Goal: Use online tool/utility: Utilize a website feature to perform a specific function

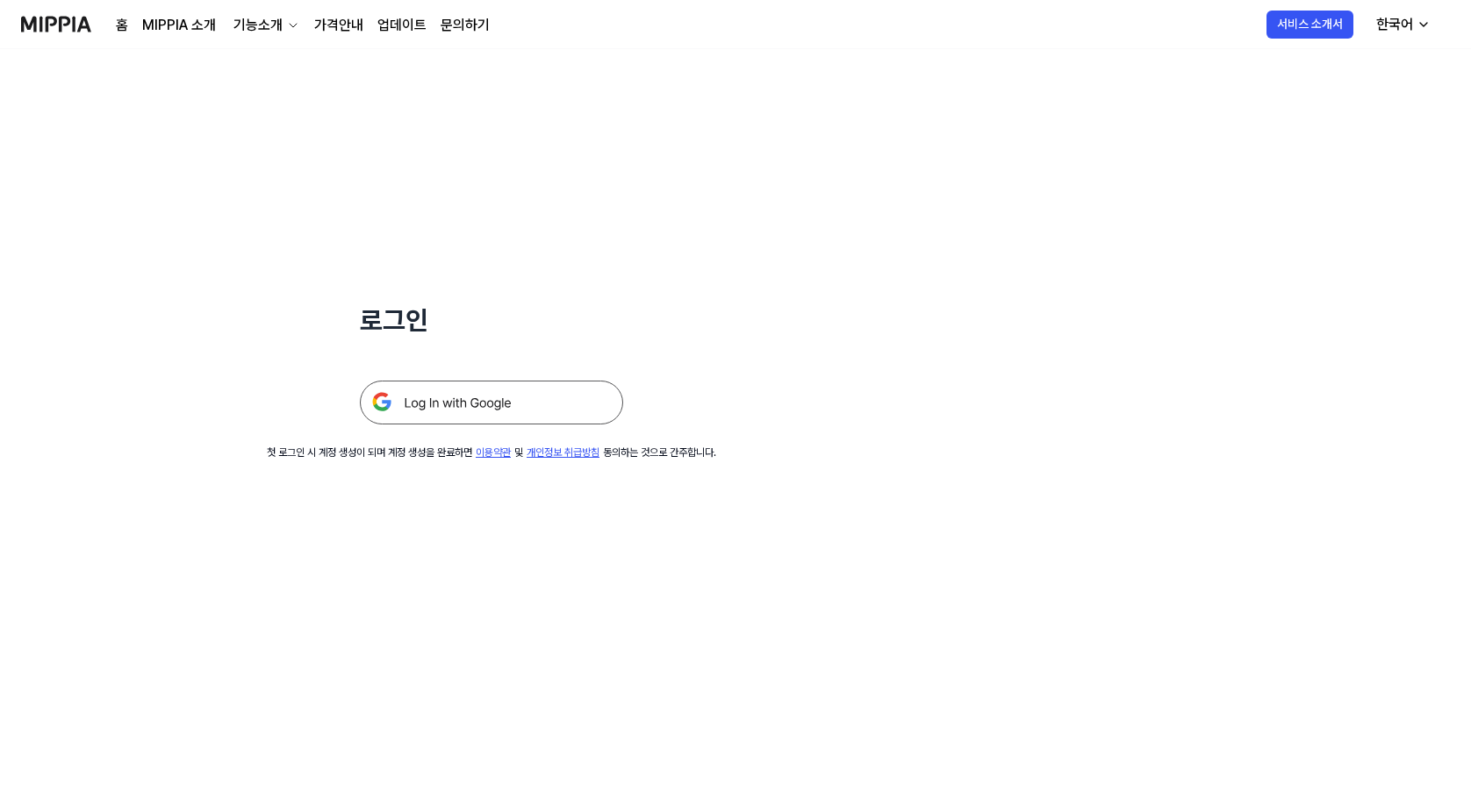
click at [494, 406] on img at bounding box center [490, 403] width 263 height 44
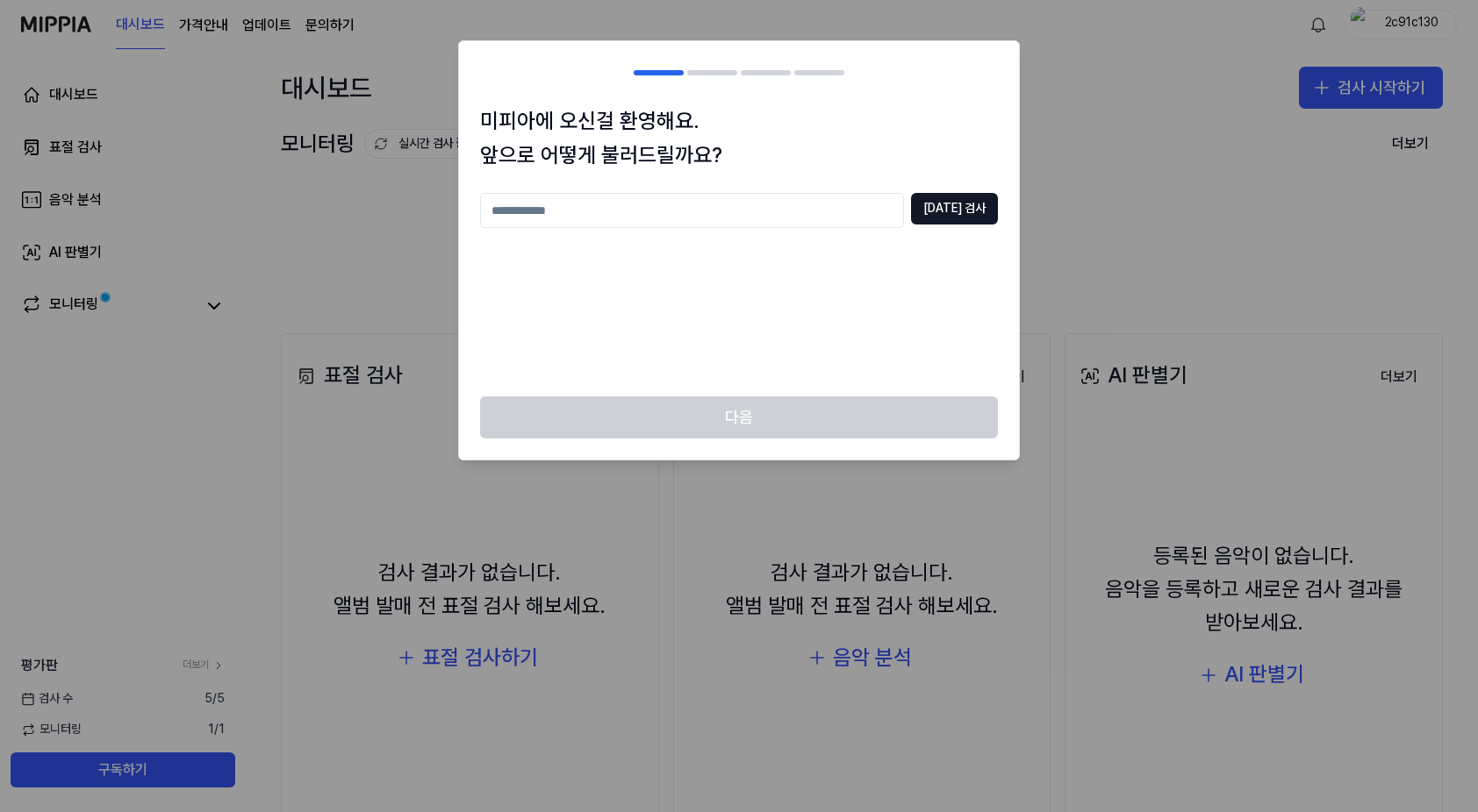
click at [913, 131] on h1 "미피아에 오신걸 환영해요. 앞으로 어떻게 불러드릴까요?" at bounding box center [739, 138] width 518 height 68
click at [645, 227] on input "text" at bounding box center [692, 211] width 424 height 35
type input "*"
type input "*****"
click at [964, 205] on button "[DATE] 검사" at bounding box center [954, 209] width 87 height 31
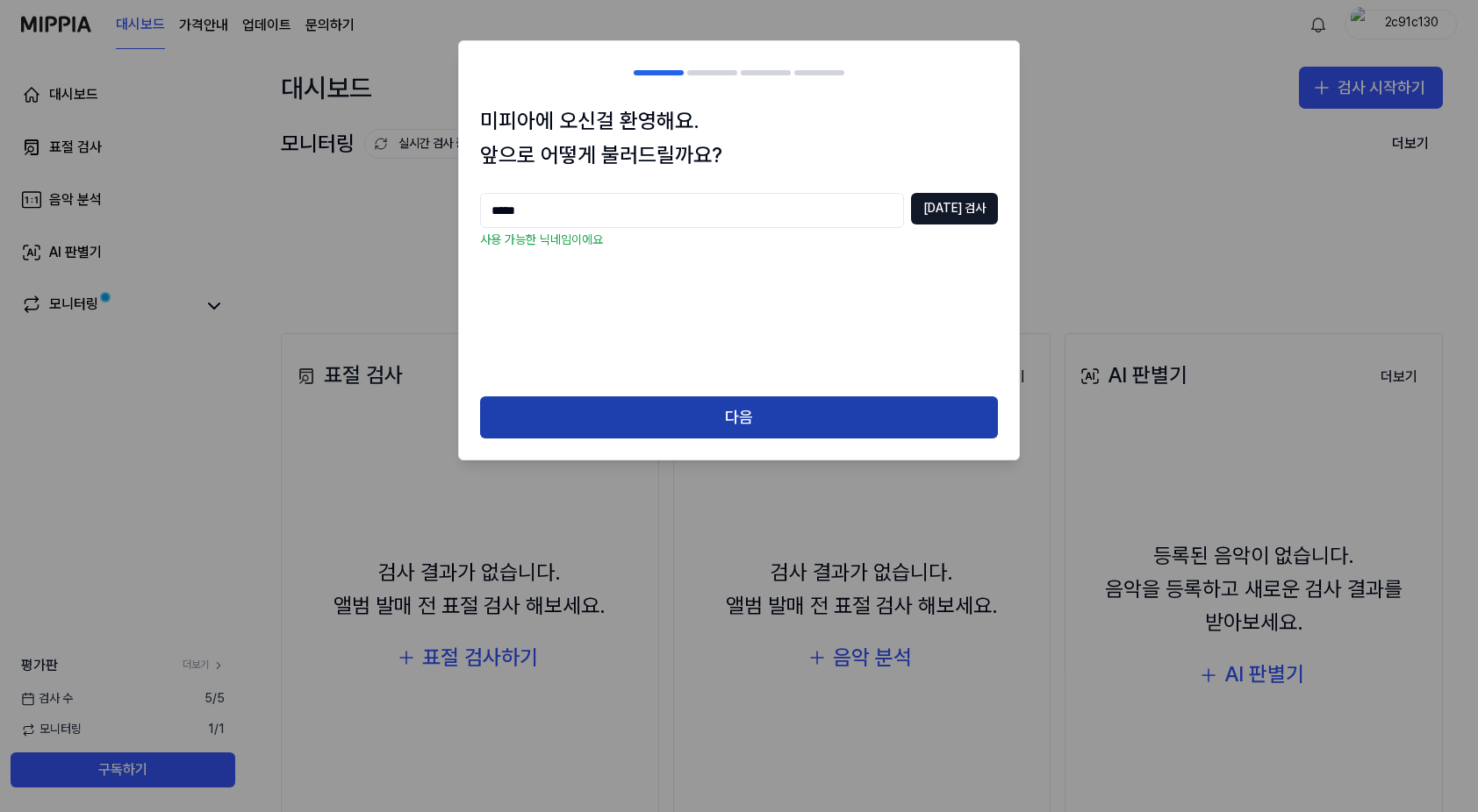
click at [757, 418] on button "다음" at bounding box center [739, 417] width 518 height 42
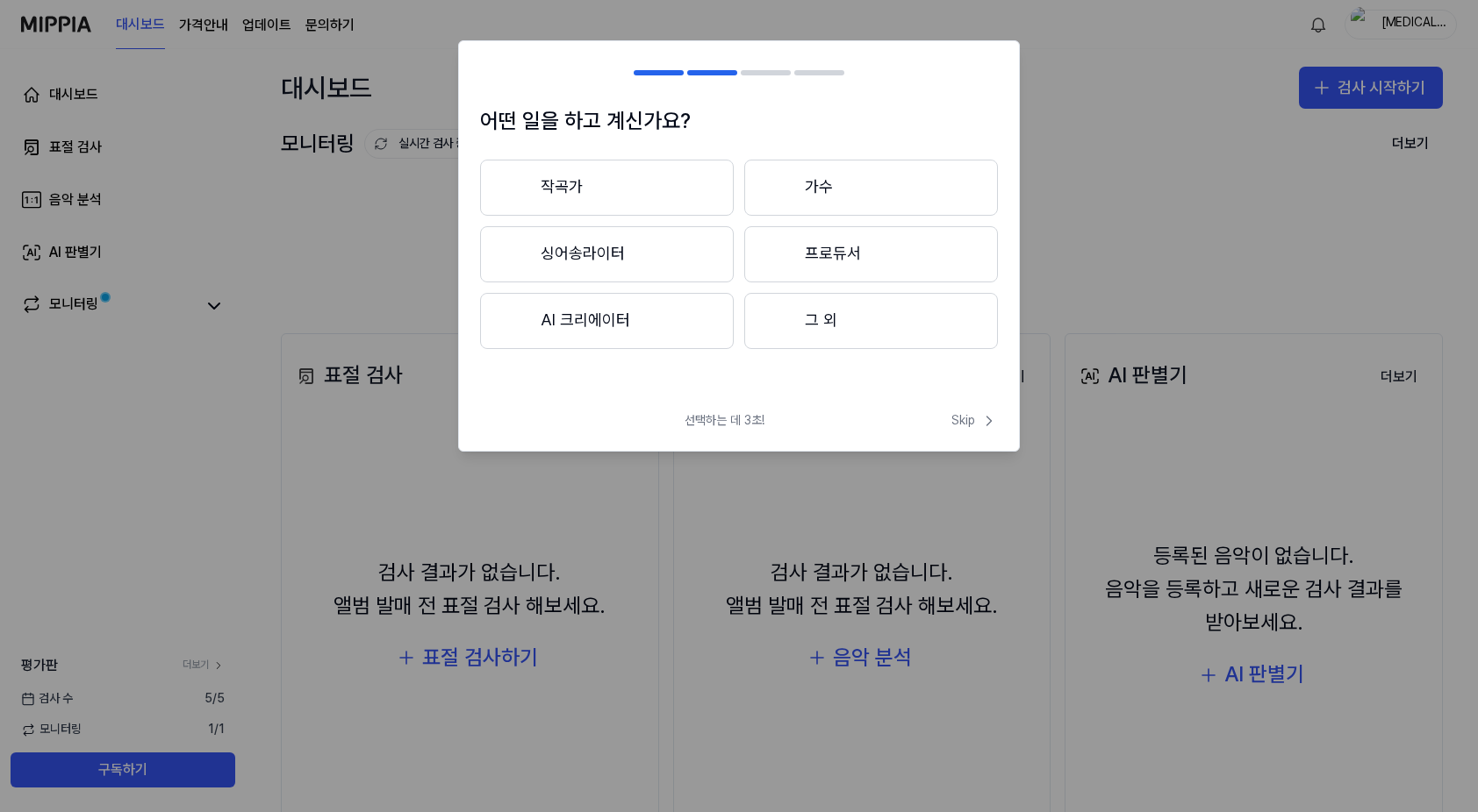
click at [830, 320] on button "그 외" at bounding box center [871, 321] width 254 height 56
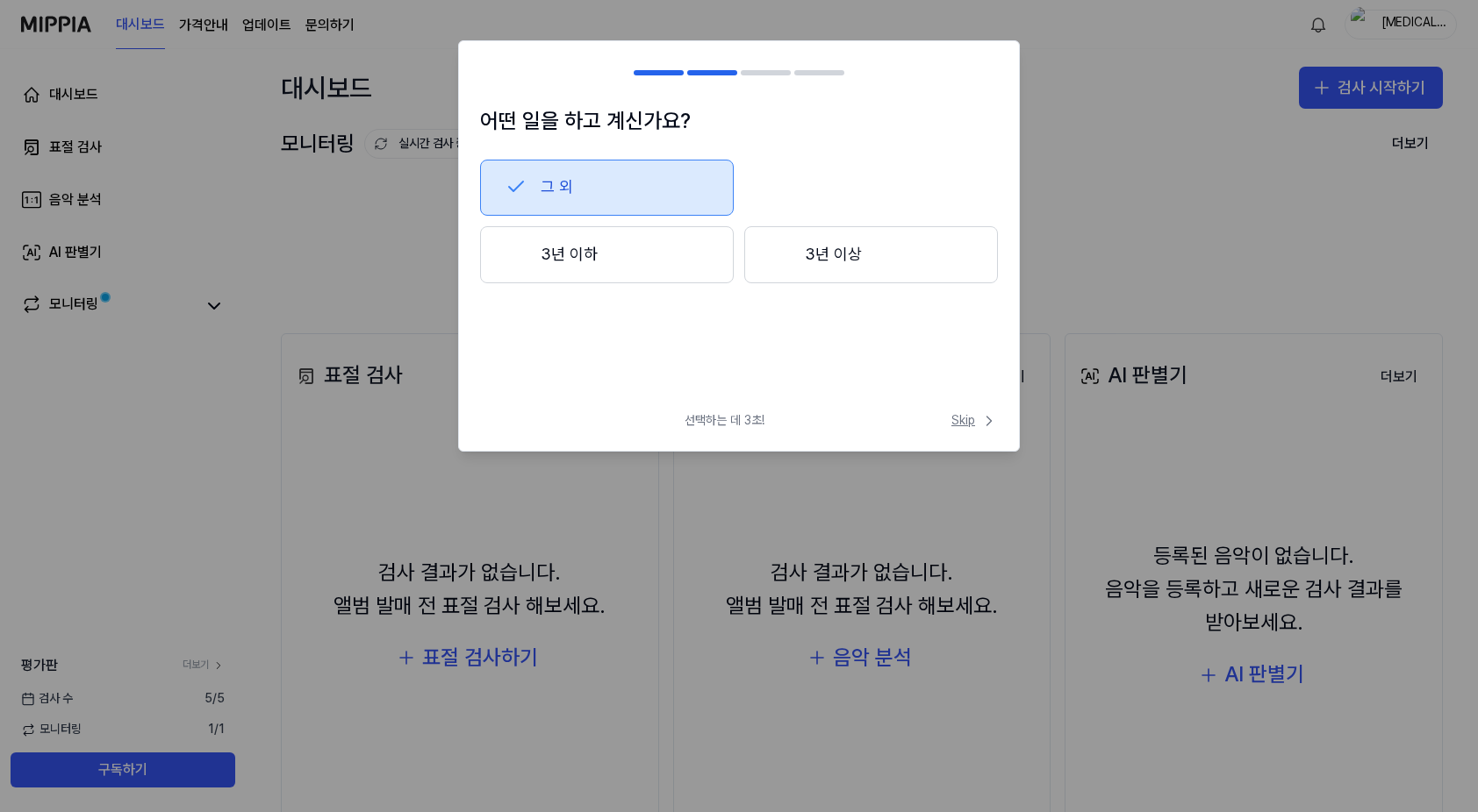
click at [964, 421] on span "Skip" at bounding box center [974, 421] width 46 height 18
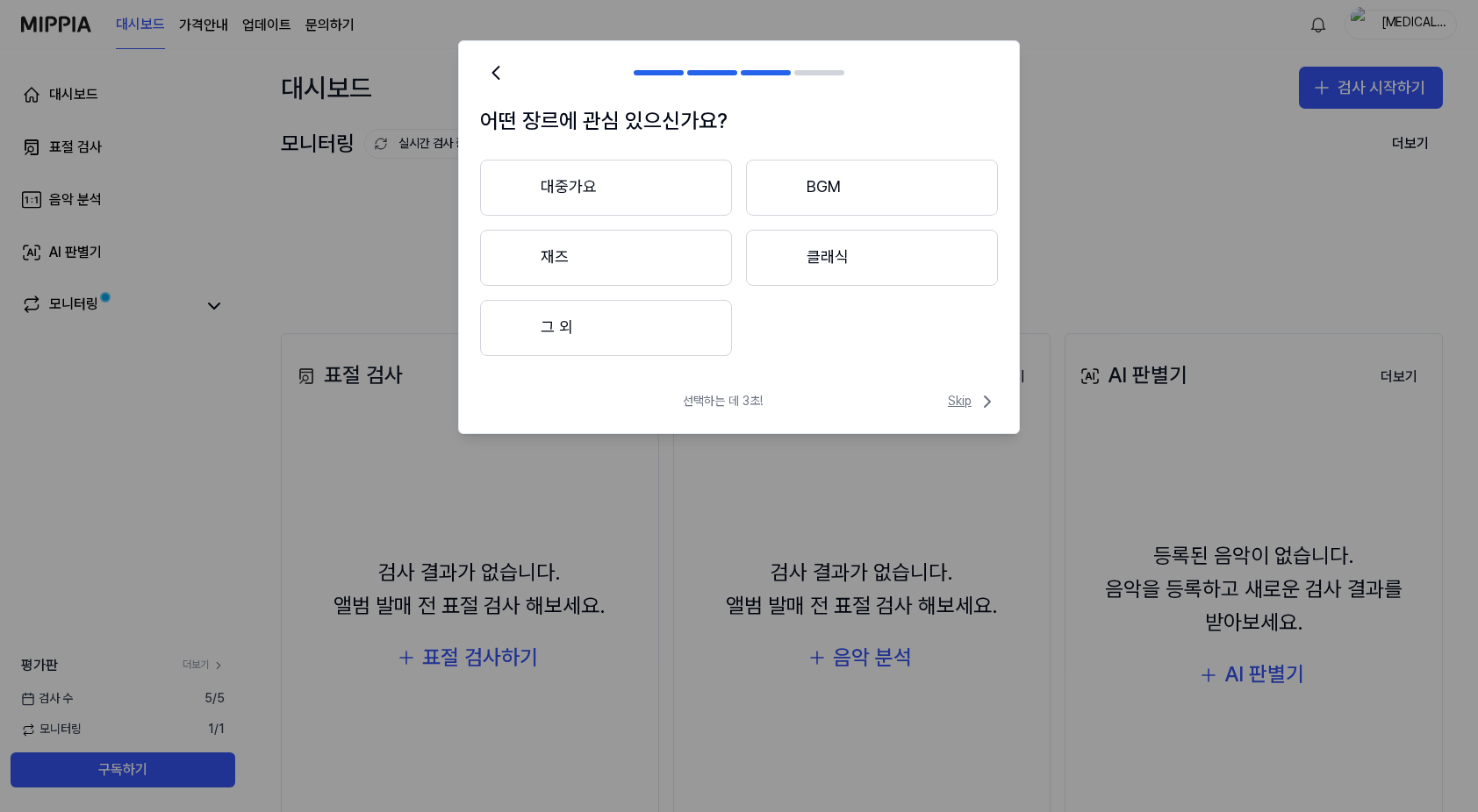
click at [962, 400] on span "Skip" at bounding box center [973, 402] width 50 height 21
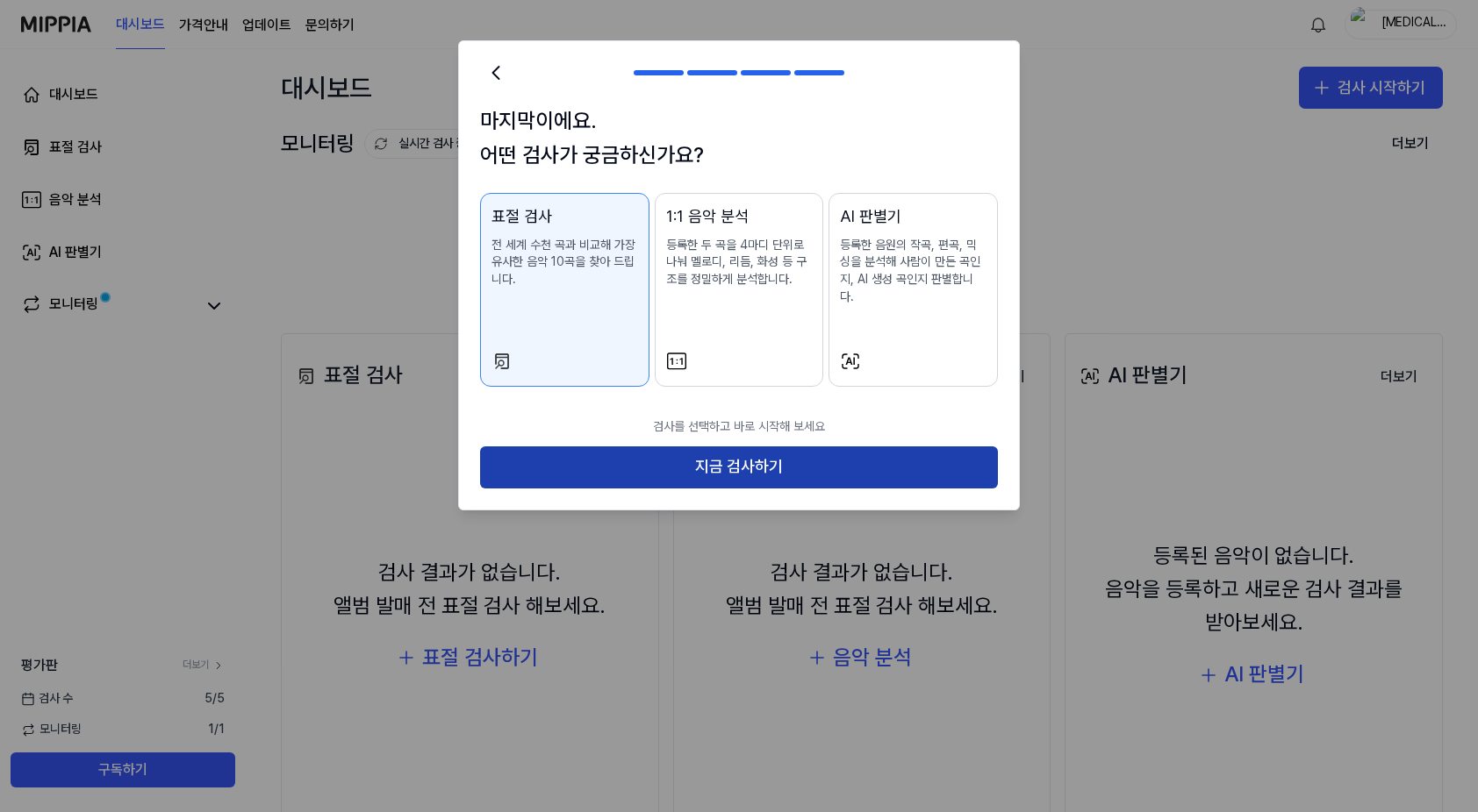
click at [743, 447] on button "지금 검사하기" at bounding box center [739, 468] width 518 height 42
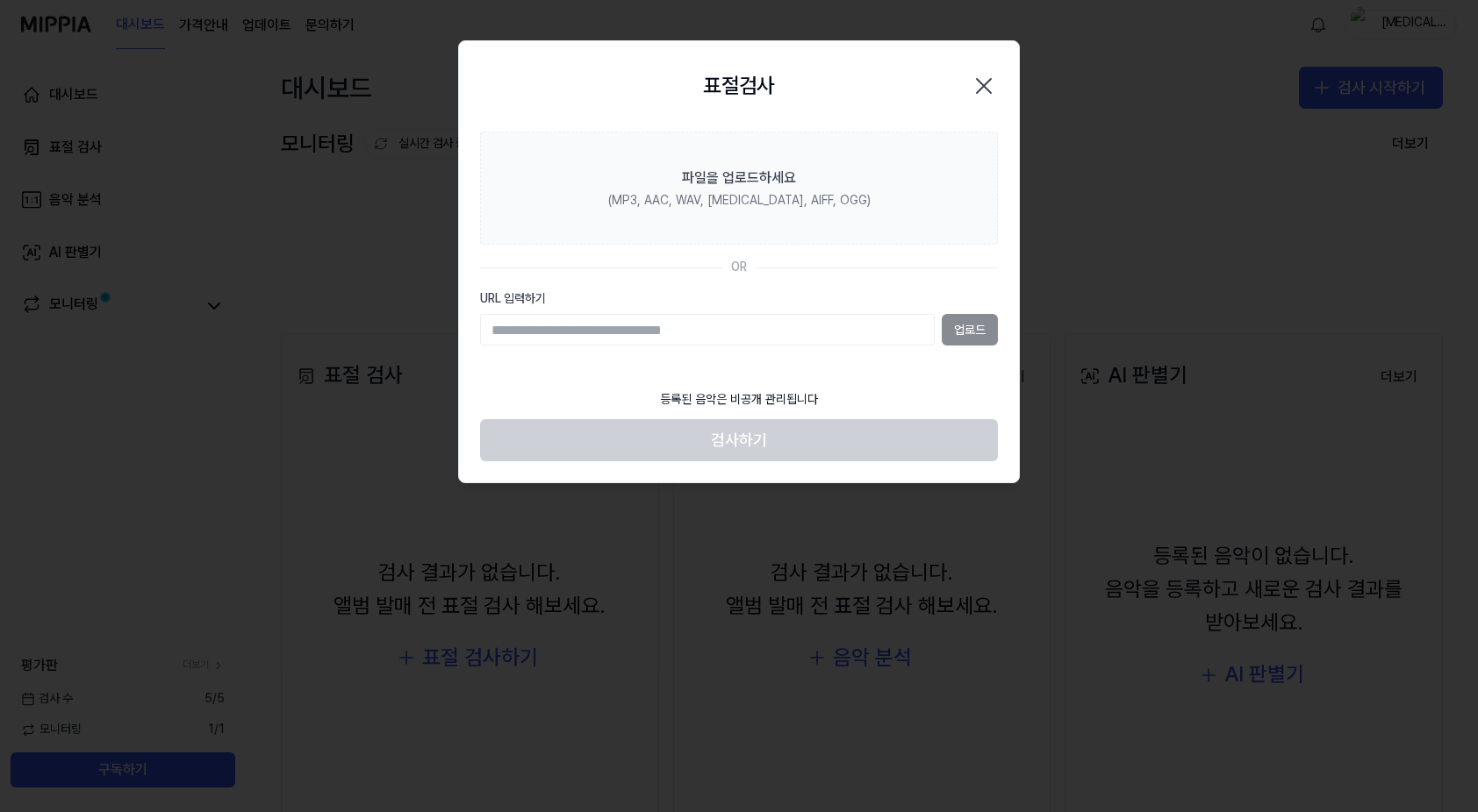
click at [949, 329] on div "업로드" at bounding box center [739, 330] width 518 height 31
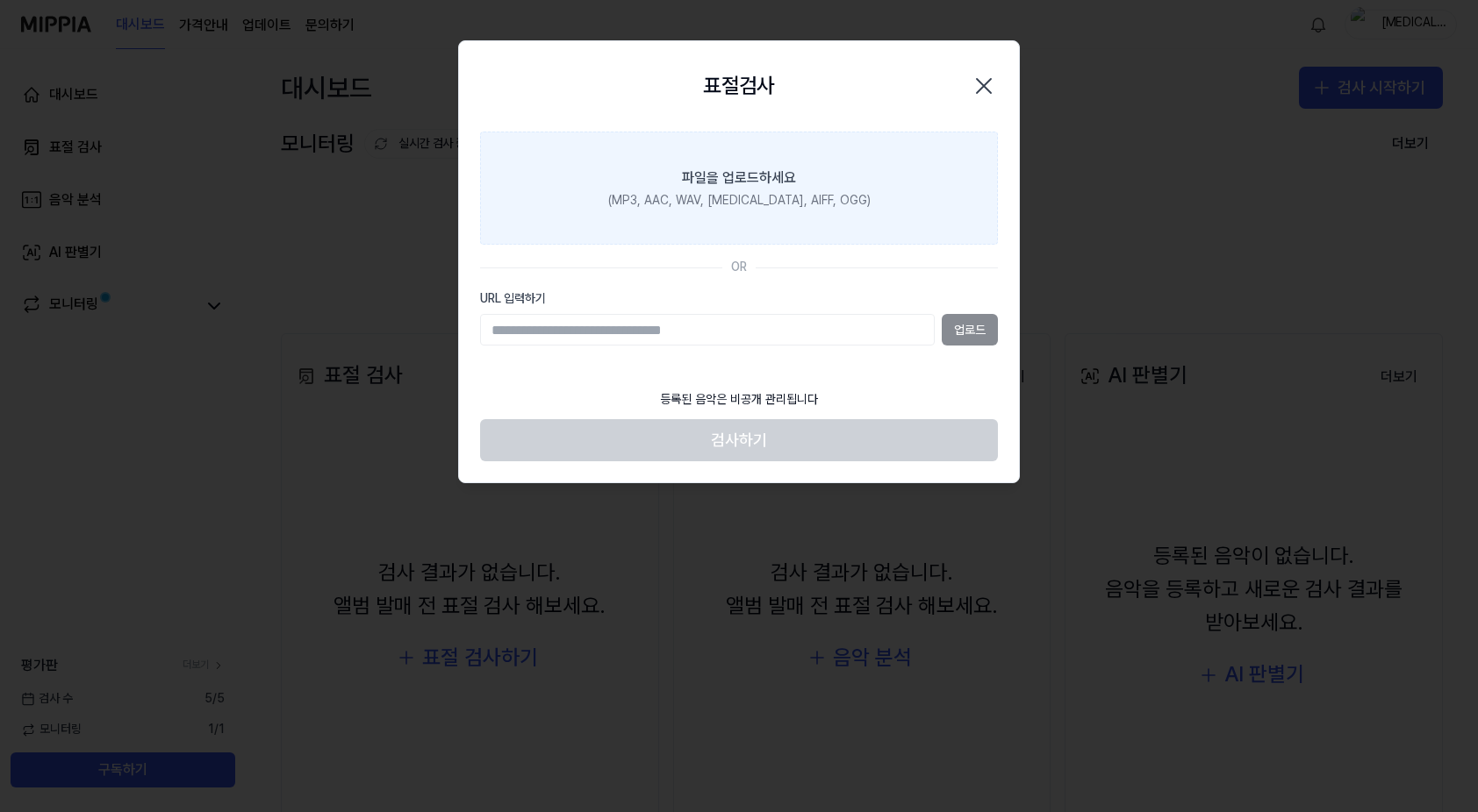
click at [752, 185] on div "파일을 업로드하세요" at bounding box center [739, 177] width 114 height 21
click at [0, 0] on input "파일을 업로드하세요 (MP3, AAC, WAV, [MEDICAL_DATA], AIFF, OGG)" at bounding box center [0, 0] width 0 height 0
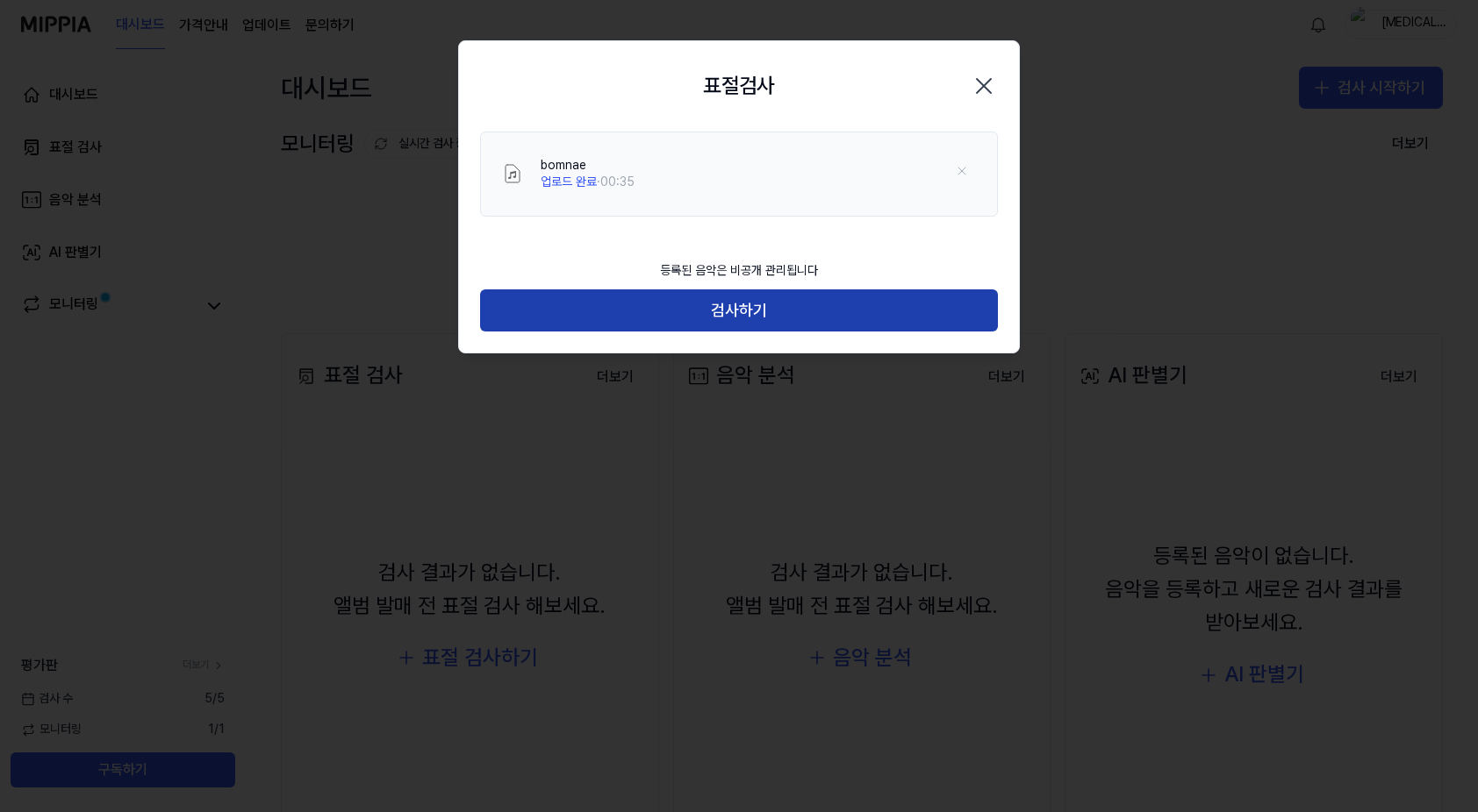
click at [732, 311] on button "검사하기" at bounding box center [739, 310] width 518 height 42
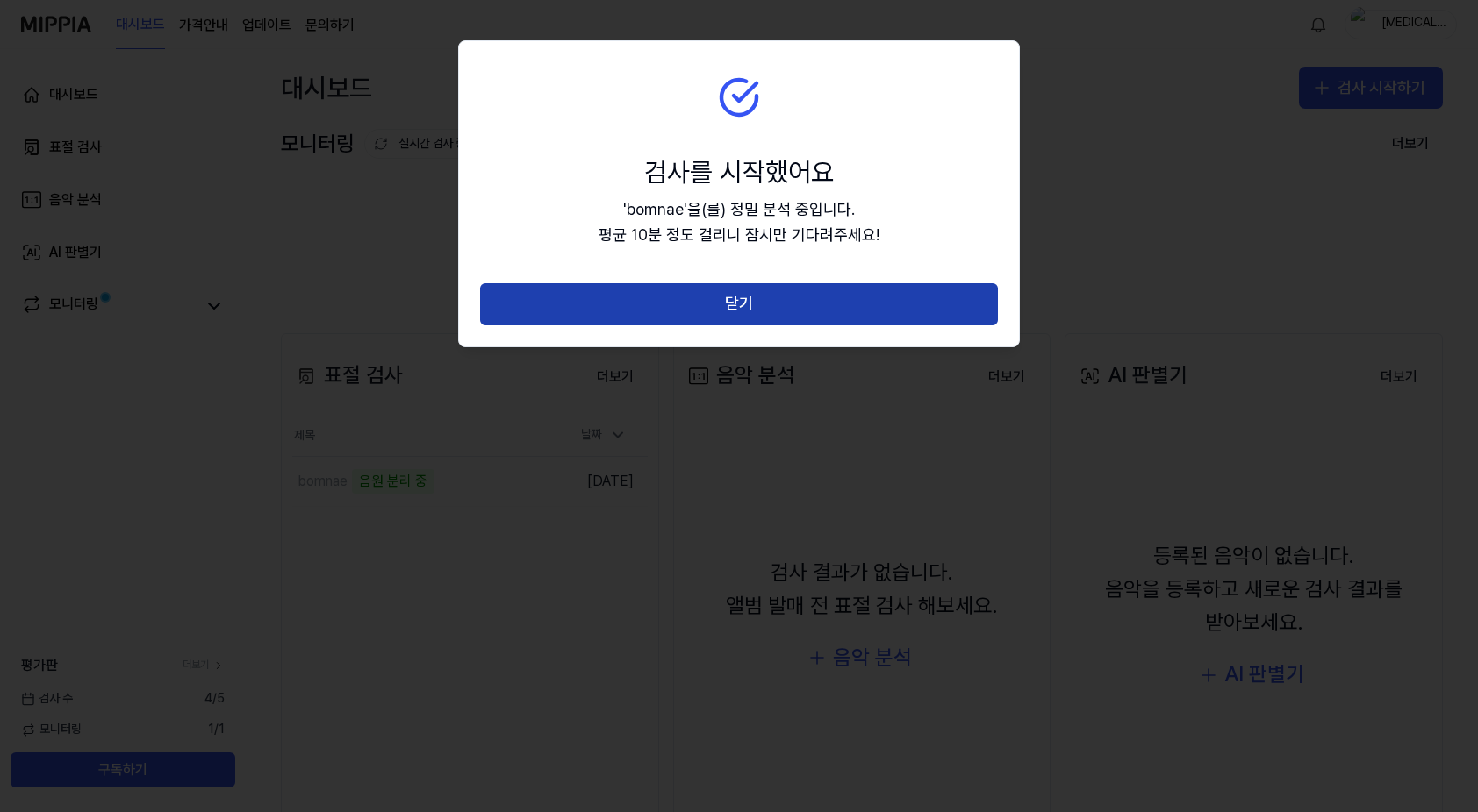
click at [750, 301] on button "닫기" at bounding box center [739, 304] width 518 height 42
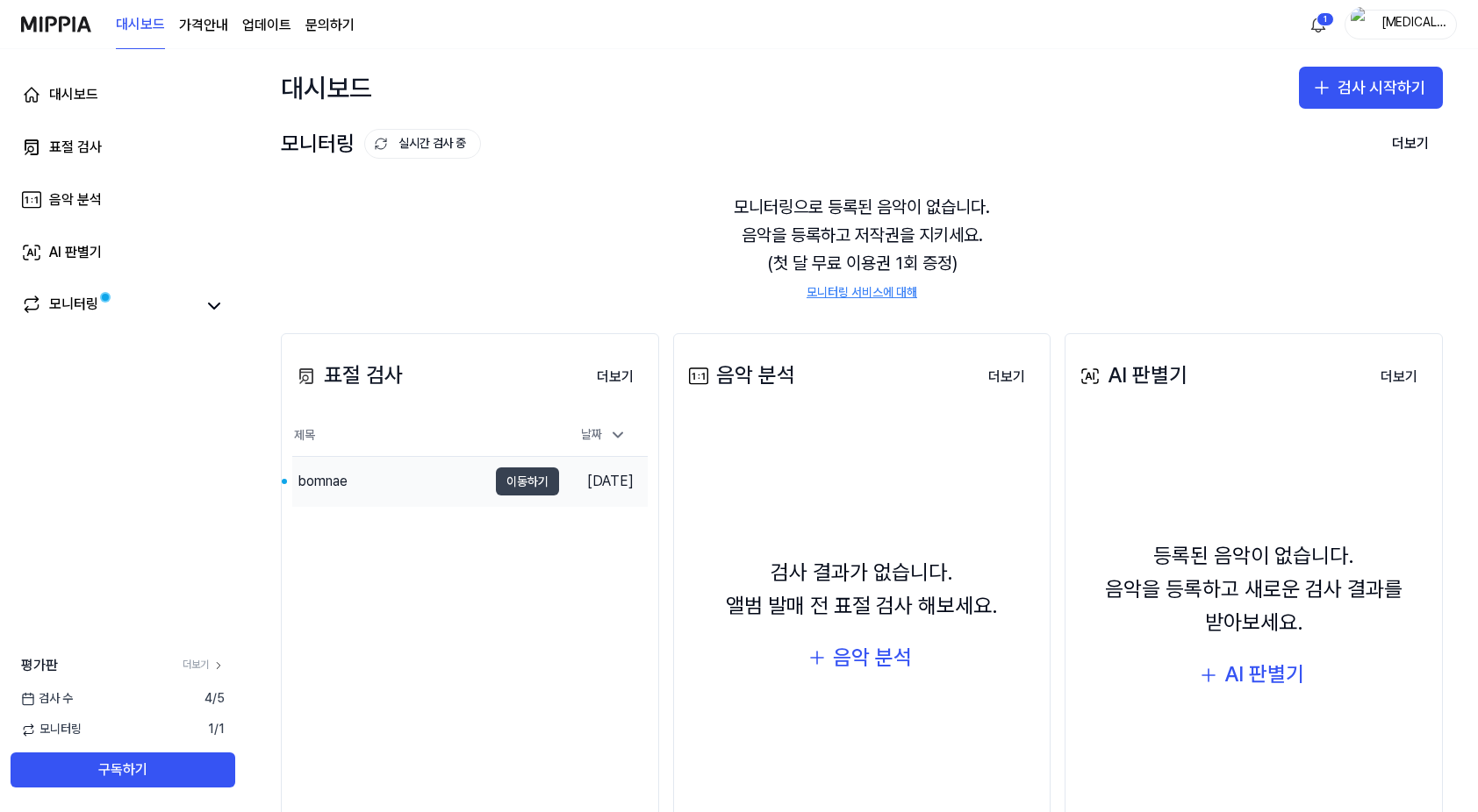
scroll to position [100, 0]
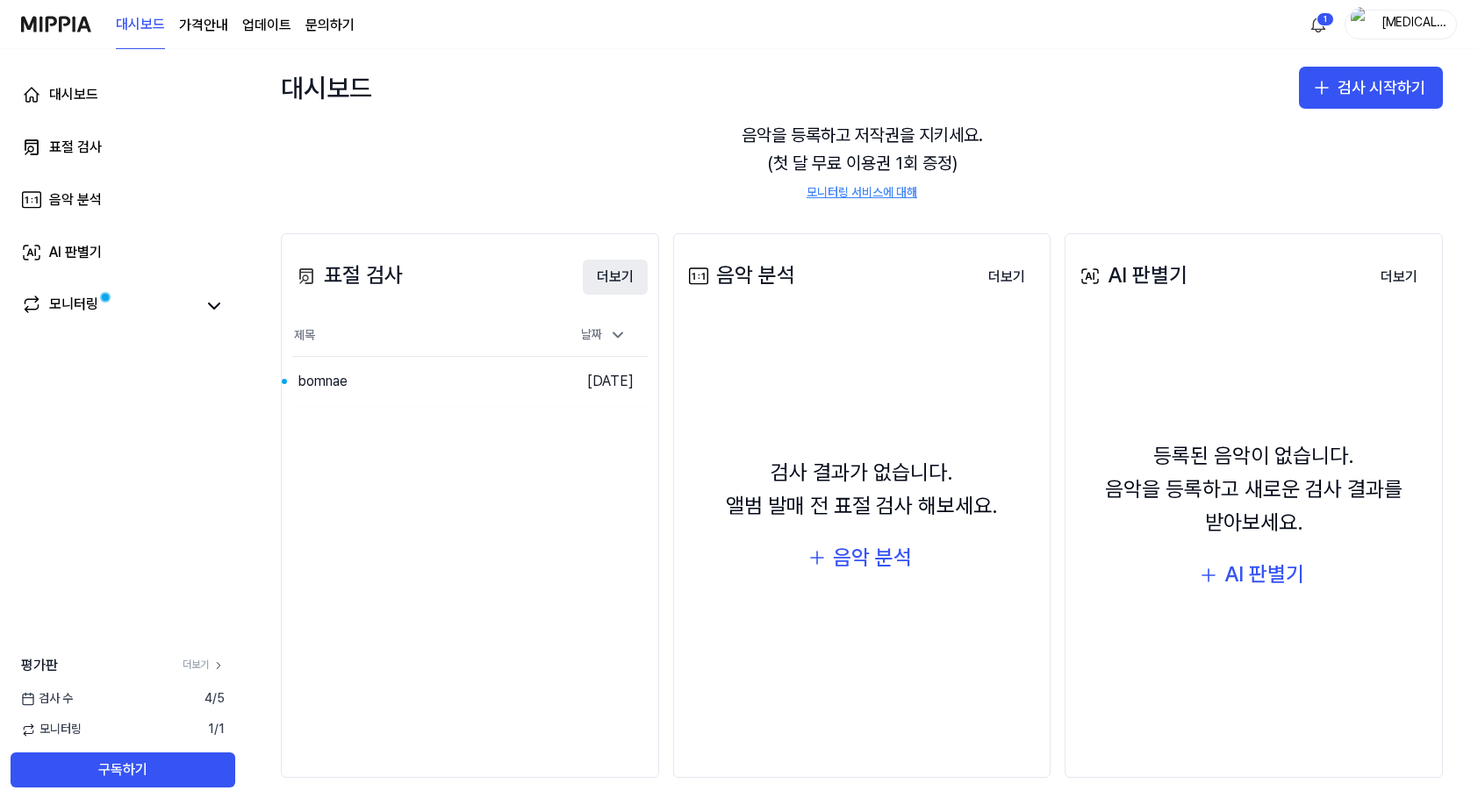
click at [619, 274] on button "더보기" at bounding box center [615, 278] width 65 height 35
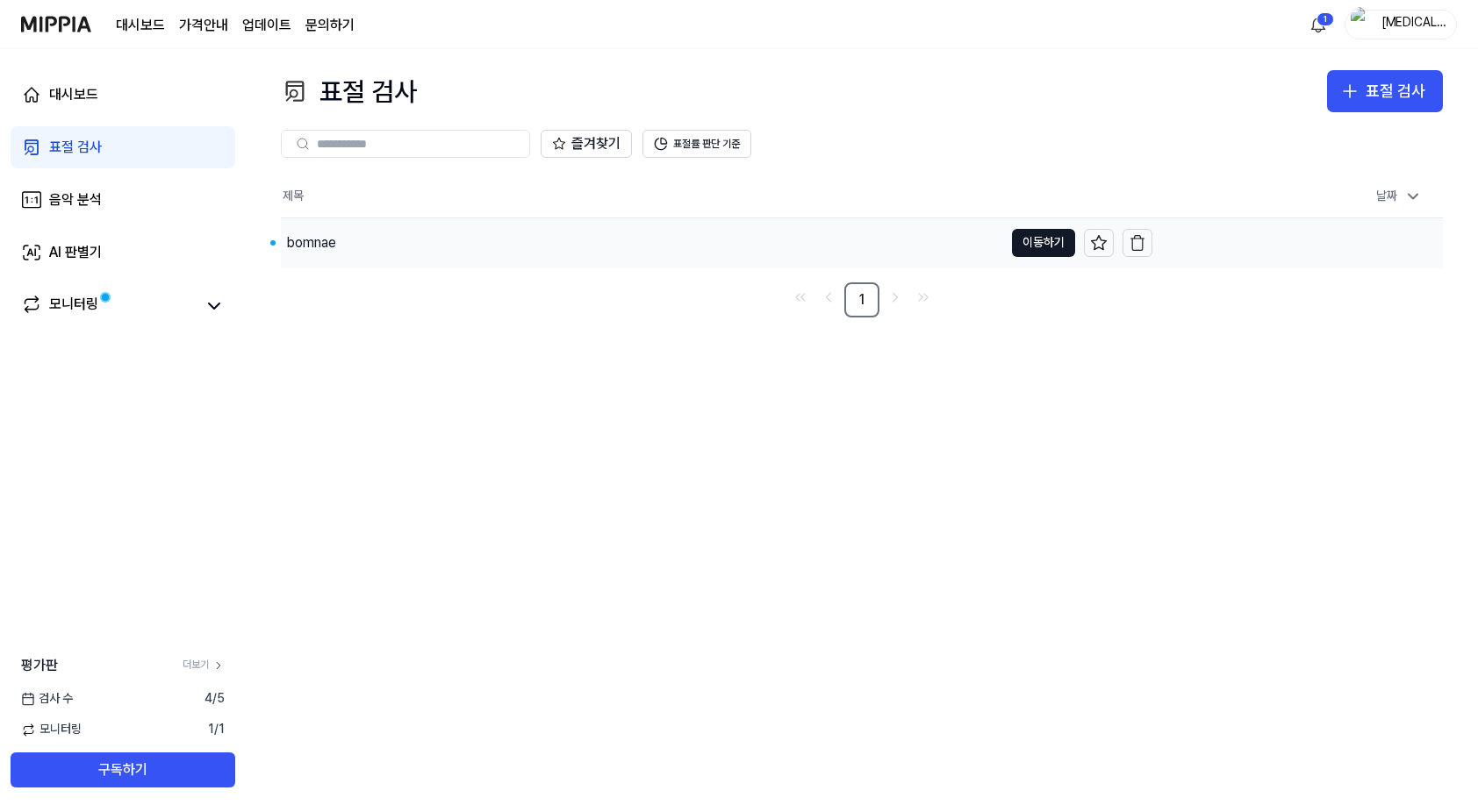
click at [332, 239] on div "bomnae" at bounding box center [311, 242] width 50 height 21
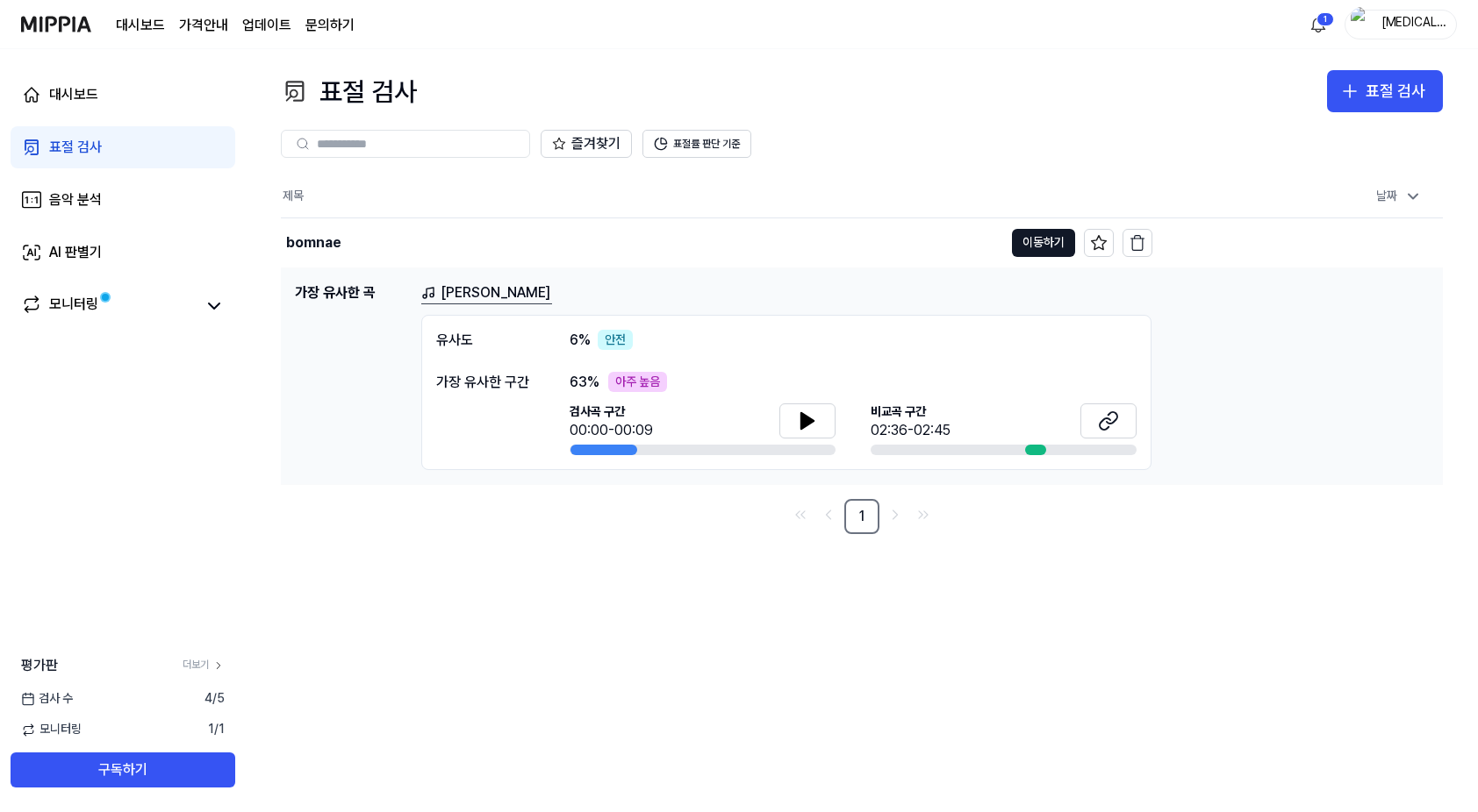
drag, startPoint x: 764, startPoint y: 530, endPoint x: 811, endPoint y: 453, distance: 90.2
click at [764, 530] on nav "1" at bounding box center [862, 517] width 1162 height 35
click at [811, 421] on icon at bounding box center [807, 421] width 12 height 16
click at [815, 422] on icon at bounding box center [806, 420] width 21 height 21
click at [888, 638] on div "표절 검사 표절 검사 표절 검사 음악 분석 AI 판별기 즐겨찾기 표절률 판단 기준 제목 날짜 bomnae 이동하기 [DATE] 오후 11:22…" at bounding box center [863, 431] width 1233 height 764
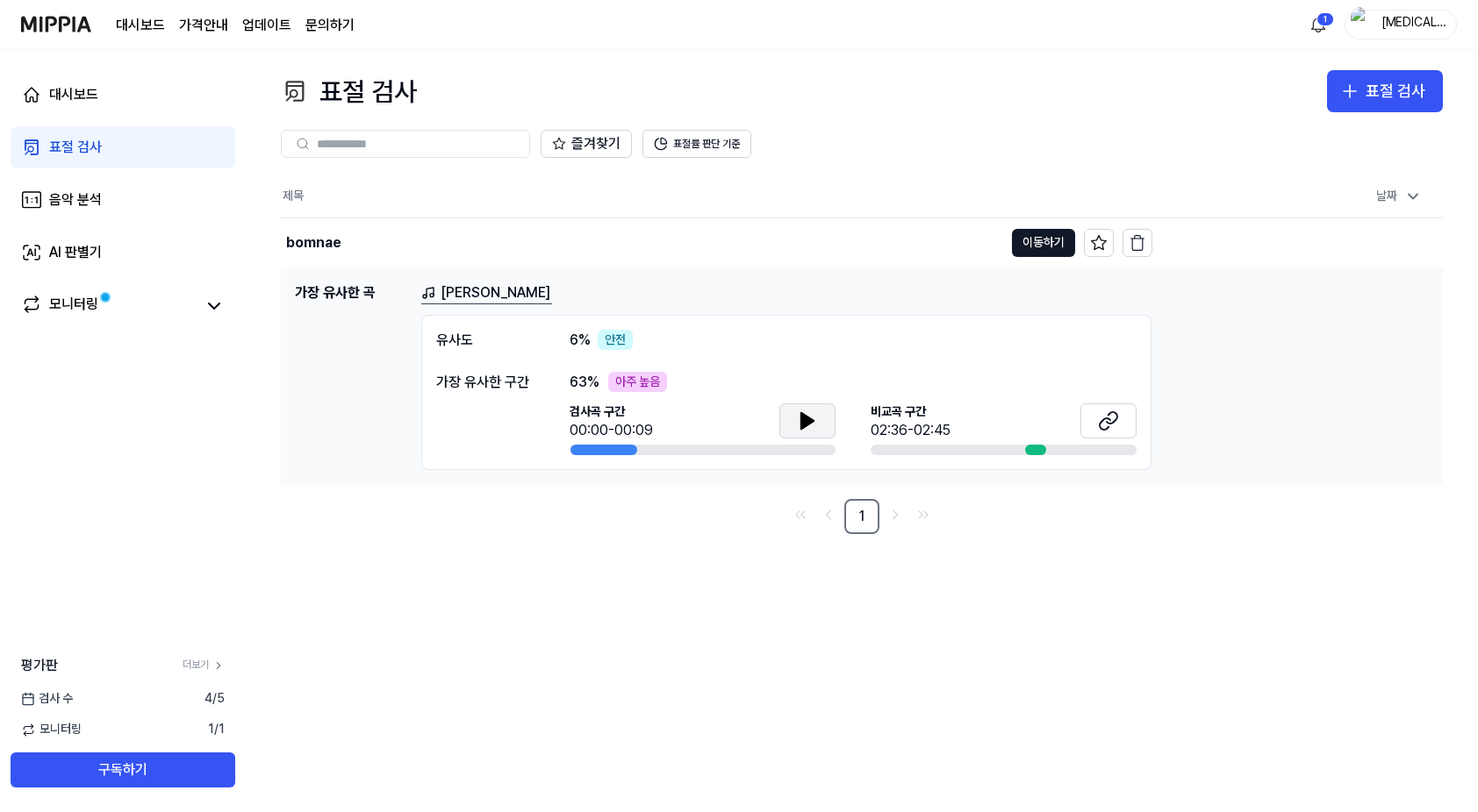
click at [807, 427] on icon at bounding box center [806, 420] width 21 height 21
drag, startPoint x: 978, startPoint y: 418, endPoint x: 1024, endPoint y: 431, distance: 47.8
click at [978, 418] on div "[GEOGRAPHIC_DATA] 구간 02:36-02:45" at bounding box center [1003, 422] width 266 height 38
click at [1033, 448] on div at bounding box center [1035, 450] width 21 height 11
click at [893, 415] on span "비교곡 구간" at bounding box center [910, 412] width 80 height 18
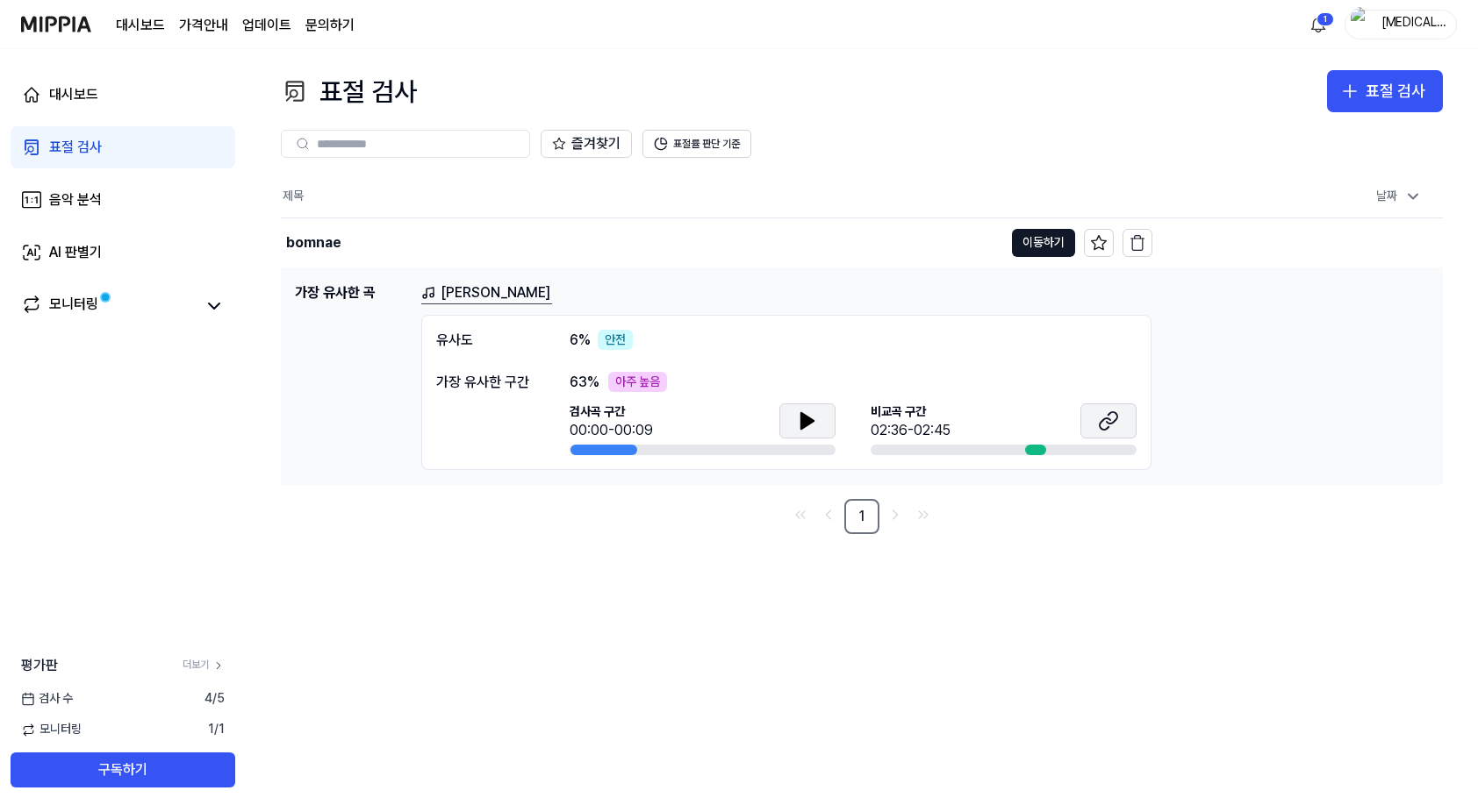
click at [1116, 417] on icon at bounding box center [1112, 418] width 11 height 12
drag, startPoint x: 637, startPoint y: 381, endPoint x: 626, endPoint y: 380, distance: 11.0
click at [637, 380] on div "아주 높음" at bounding box center [638, 382] width 59 height 21
click at [583, 377] on span "63 %" at bounding box center [585, 382] width 30 height 21
click at [718, 143] on button "표절률 판단 기준" at bounding box center [697, 144] width 109 height 29
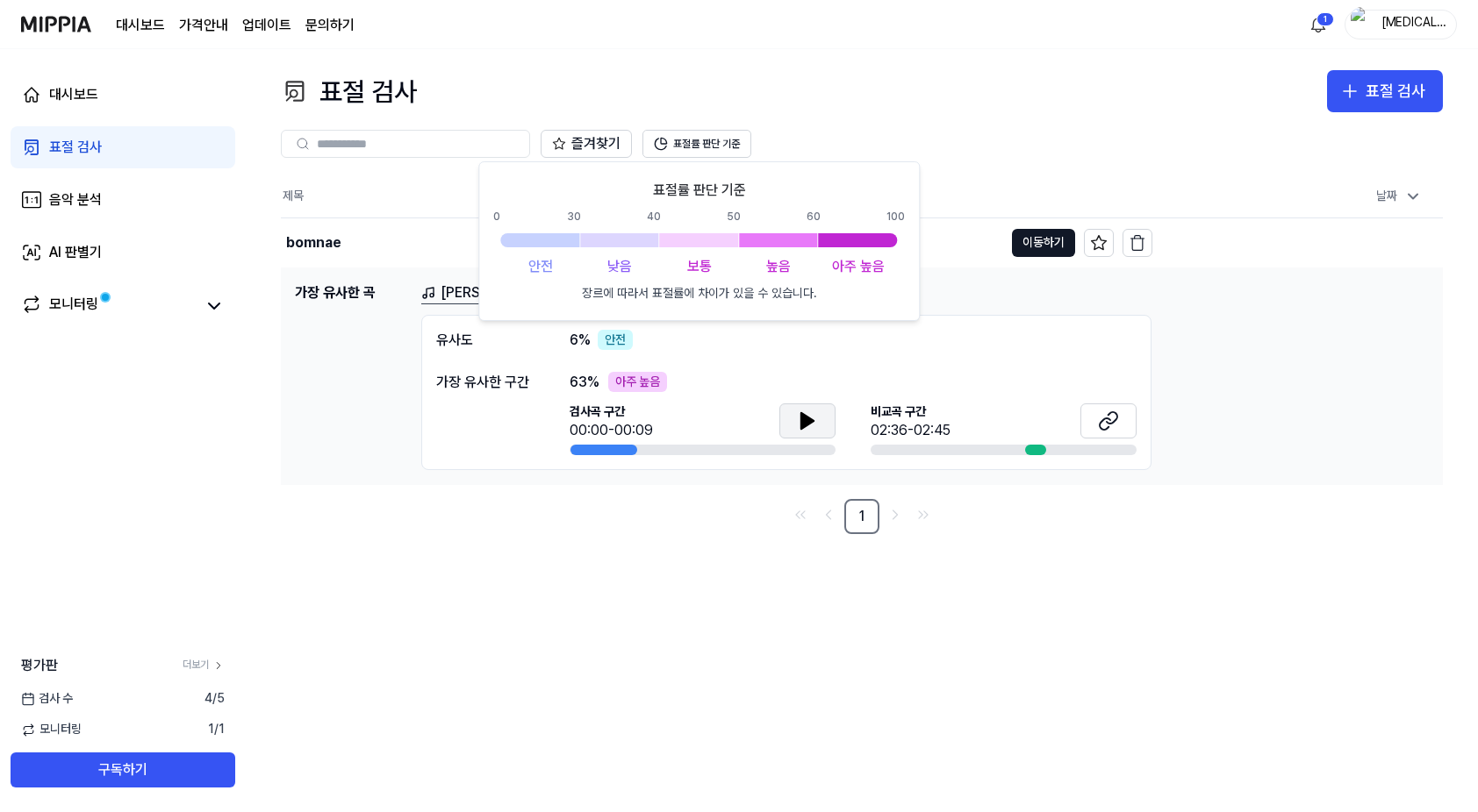
click at [685, 579] on div "표절 검사 표절 검사 표절 검사 음악 분석 AI 판별기 즐겨찾기 표절률 판단 기준 제목 날짜 bomnae 이동하기 [DATE] 오후 11:22…" at bounding box center [863, 431] width 1233 height 764
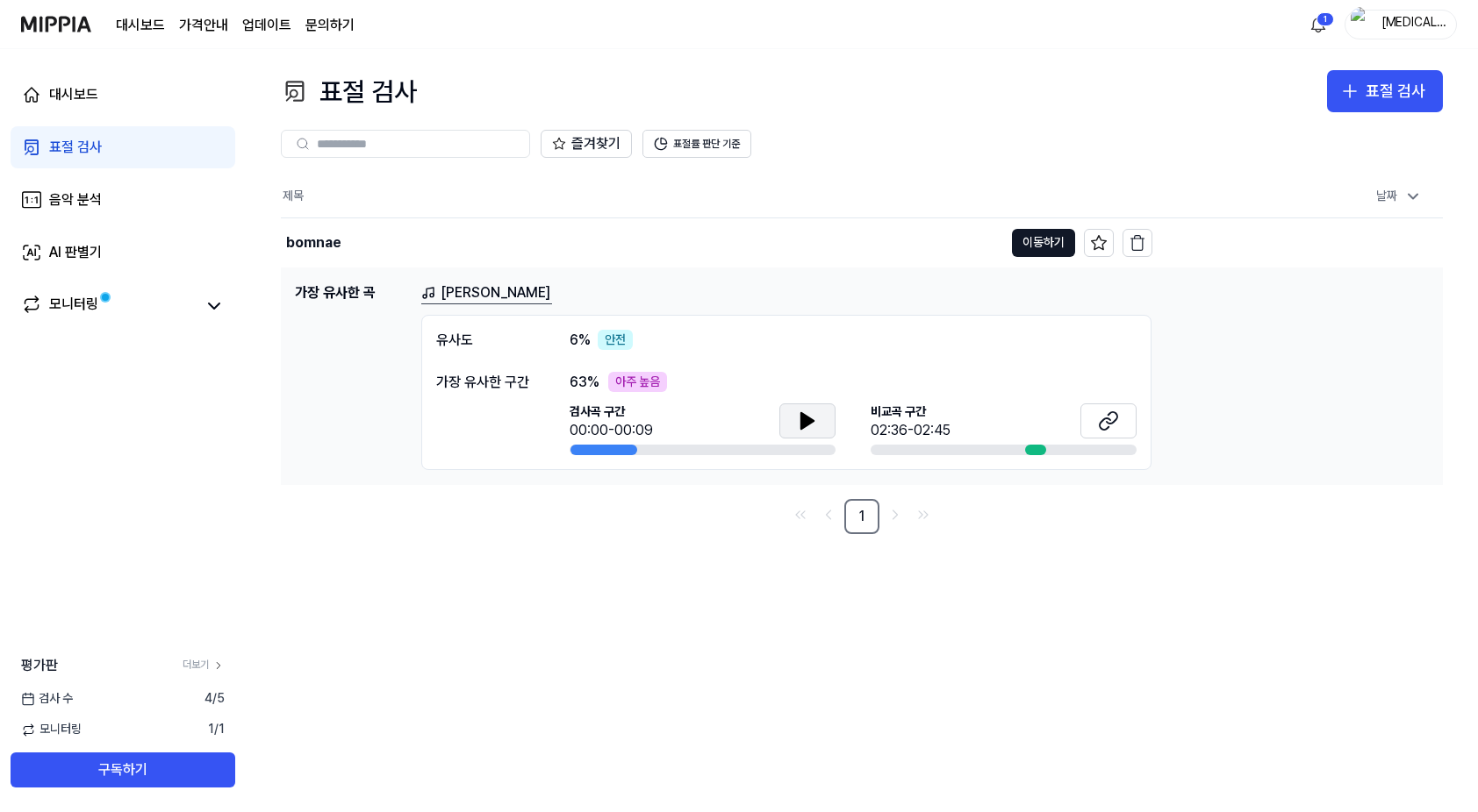
click at [805, 417] on icon at bounding box center [807, 421] width 12 height 16
click at [812, 801] on div "표절 검사 표절 검사 표절 검사 음악 분석 AI 판별기 즐겨찾기 표절률 판단 기준 제목 날짜 bomnae 이동하기 [DATE] 오후 11:22…" at bounding box center [863, 431] width 1233 height 764
click at [85, 308] on div "모니터링" at bounding box center [74, 306] width 49 height 25
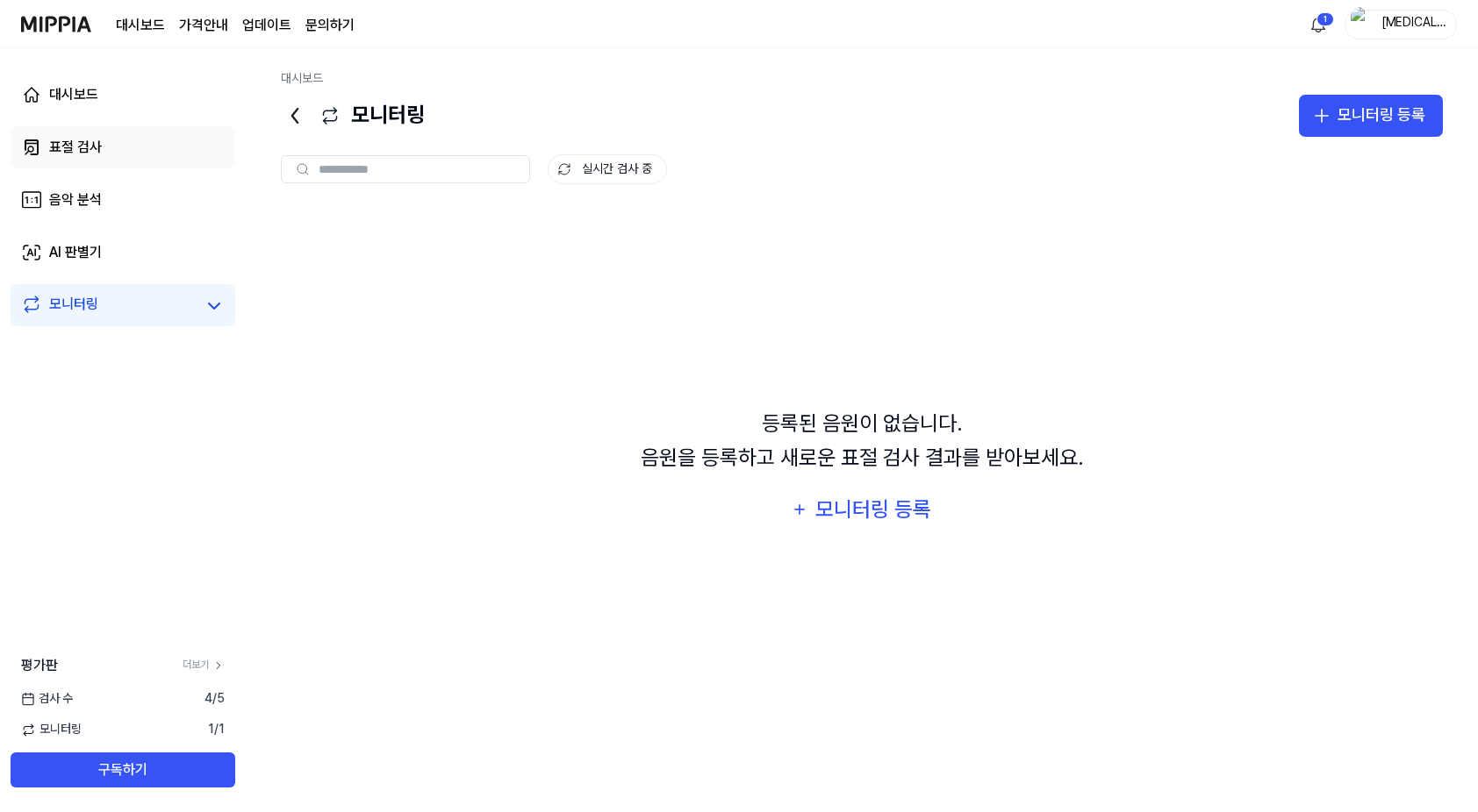
click at [83, 154] on div "표절 검사" at bounding box center [75, 147] width 52 height 21
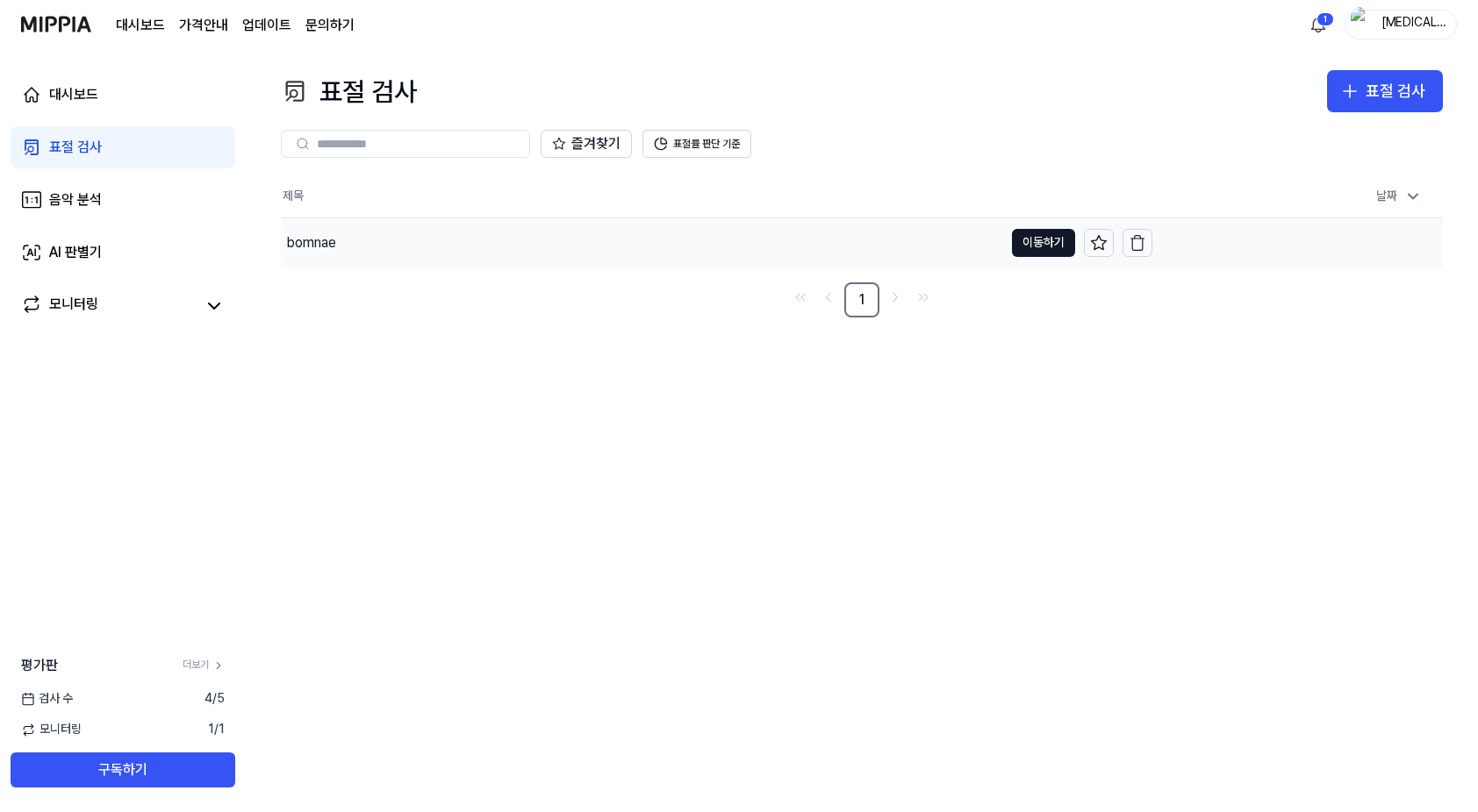
click at [311, 246] on div "bomnae" at bounding box center [311, 242] width 50 height 21
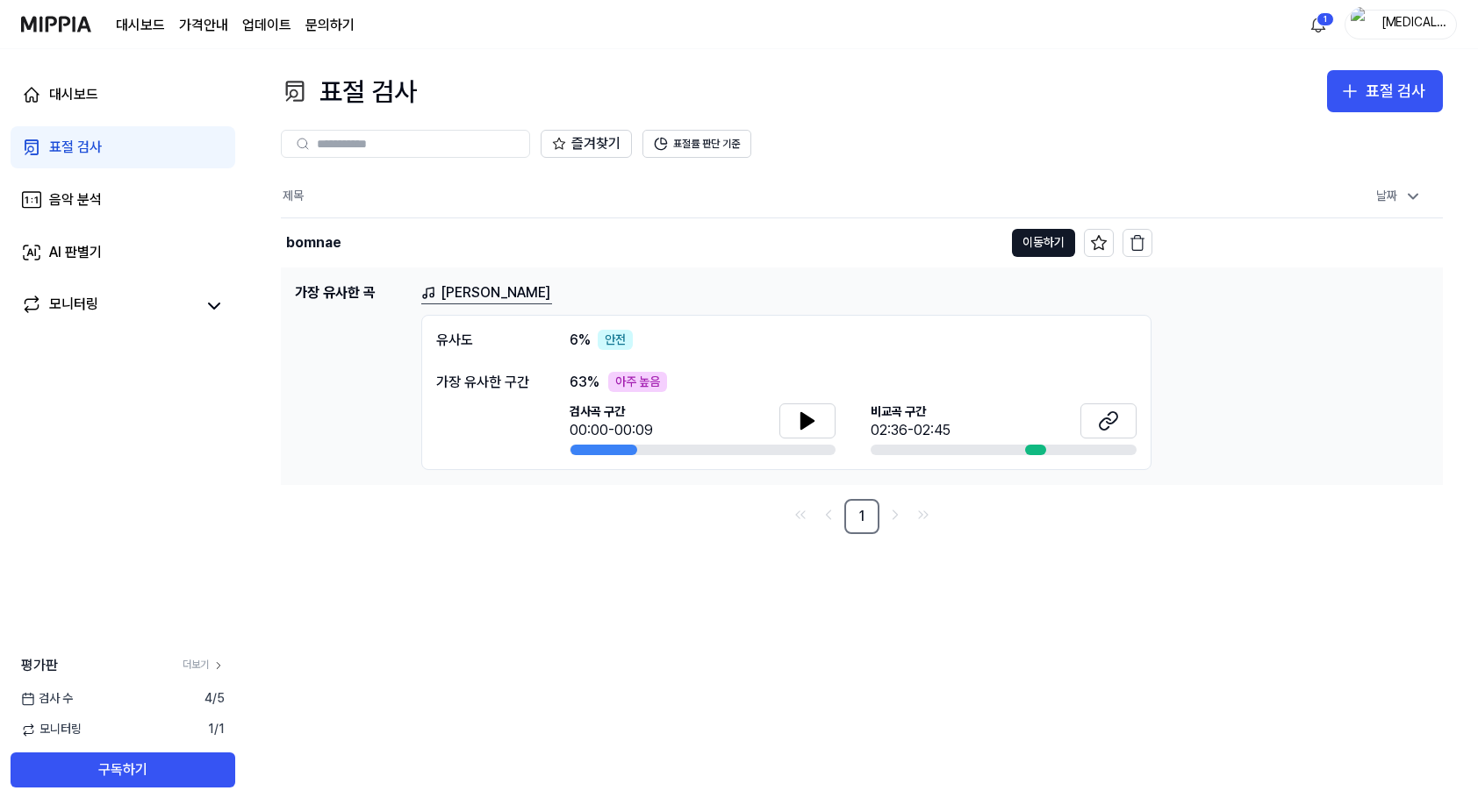
click at [734, 629] on div "표절 검사 표절 검사 표절 검사 음악 분석 AI 판별기 즐겨찾기 표절률 판단 기준 제목 날짜 bomnae 이동하기 [DATE] 오후 11:22…" at bounding box center [863, 431] width 1233 height 764
click at [631, 562] on div "표절 검사 표절 검사 표절 검사 음악 분석 AI 판별기 즐겨찾기 표절률 판단 기준 제목 날짜 bomnae 이동하기 [DATE] 오후 11:22…" at bounding box center [863, 431] width 1233 height 764
